Goal: Navigation & Orientation: Understand site structure

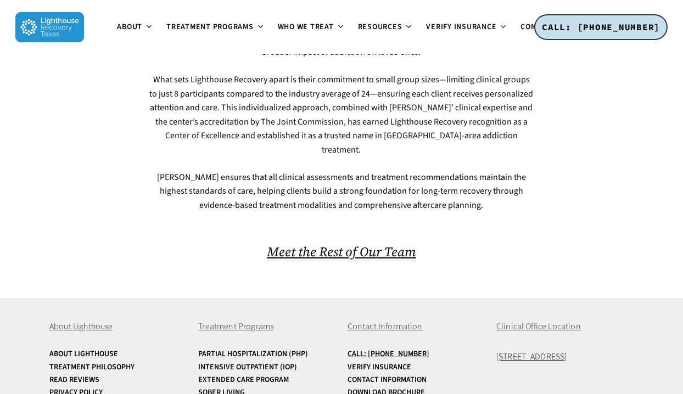
scroll to position [1153, 0]
click at [407, 242] on span "Meet the Rest of Our Team" at bounding box center [341, 251] width 149 height 18
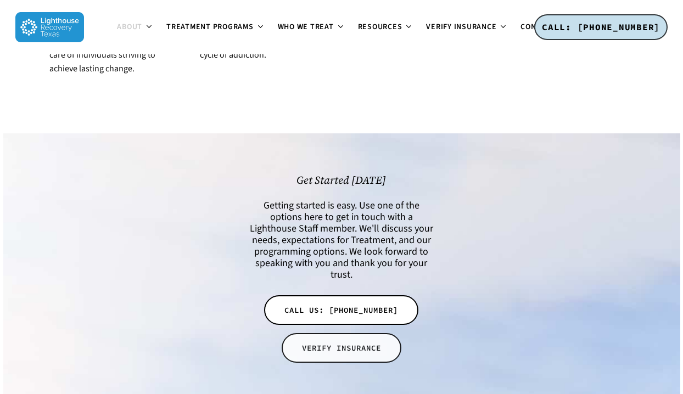
scroll to position [2326, 0]
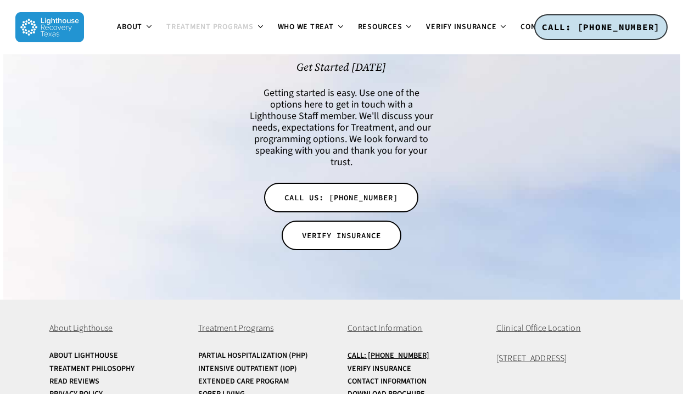
scroll to position [2219, 0]
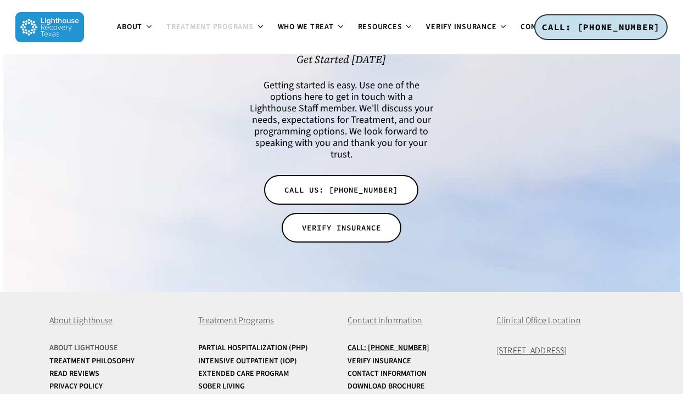
click at [104, 344] on link "About Lighthouse" at bounding box center [117, 348] width 137 height 8
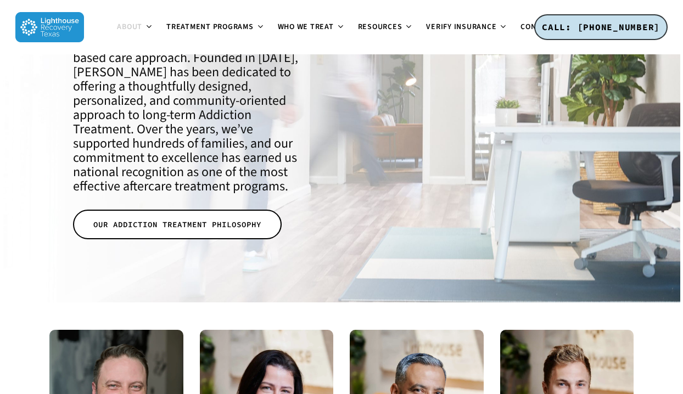
scroll to position [165, 0]
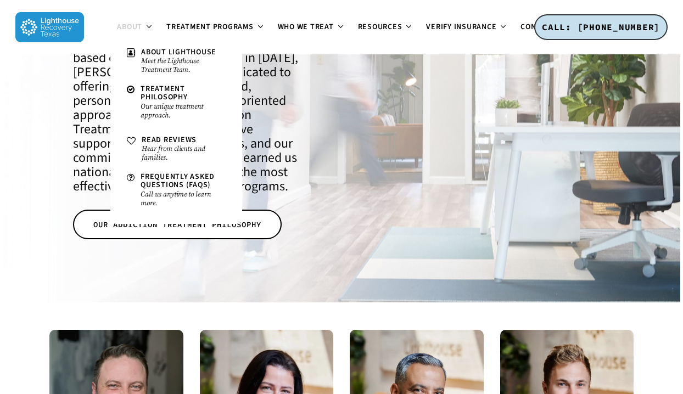
click at [62, 27] on img at bounding box center [49, 27] width 69 height 30
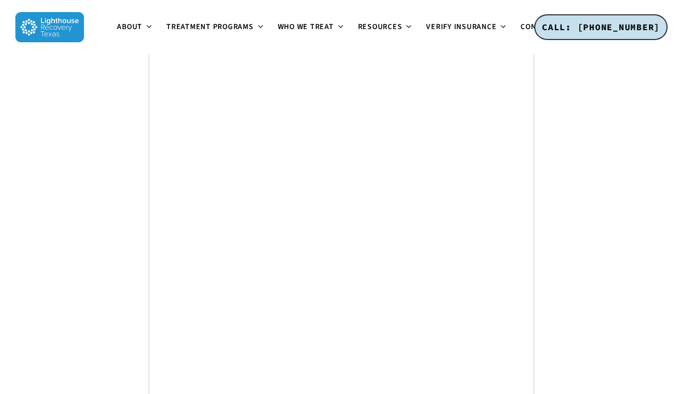
scroll to position [4149, 0]
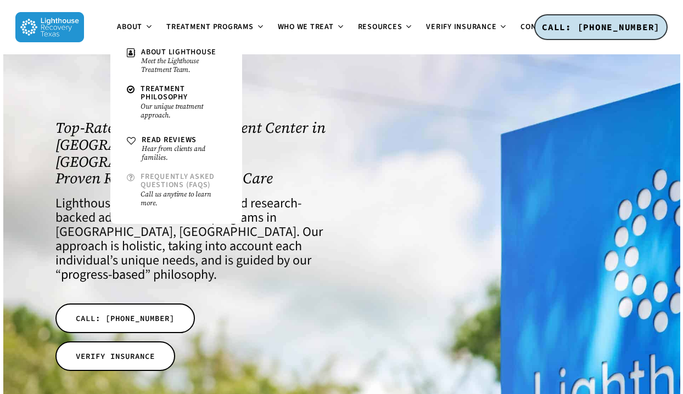
click at [138, 186] on link "Frequently Asked Questions (FAQs) Call us anytime to learn more." at bounding box center [176, 191] width 110 height 46
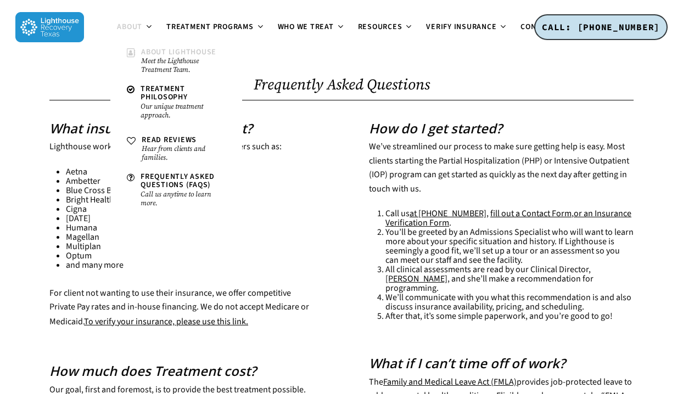
click at [156, 55] on span "About Lighthouse" at bounding box center [178, 52] width 75 height 11
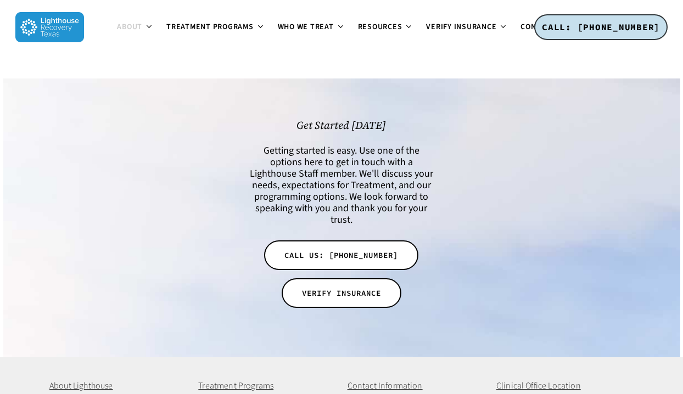
scroll to position [2326, 0]
